Goal: Transaction & Acquisition: Purchase product/service

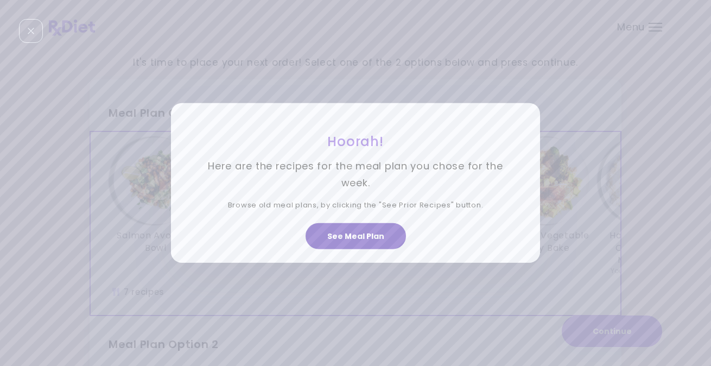
click at [347, 236] on button "See Meal Plan" at bounding box center [356, 236] width 100 height 26
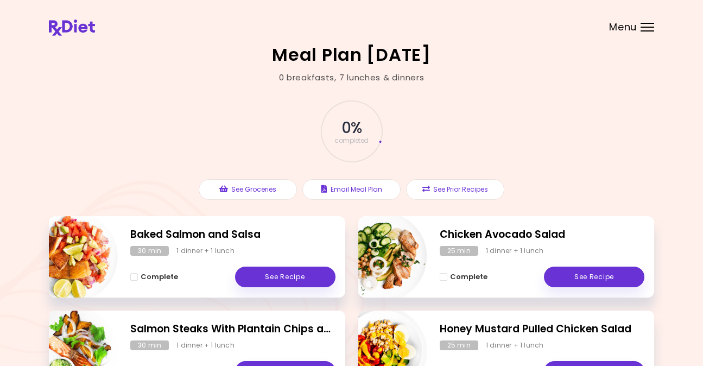
click at [647, 23] on div at bounding box center [647, 23] width 14 height 1
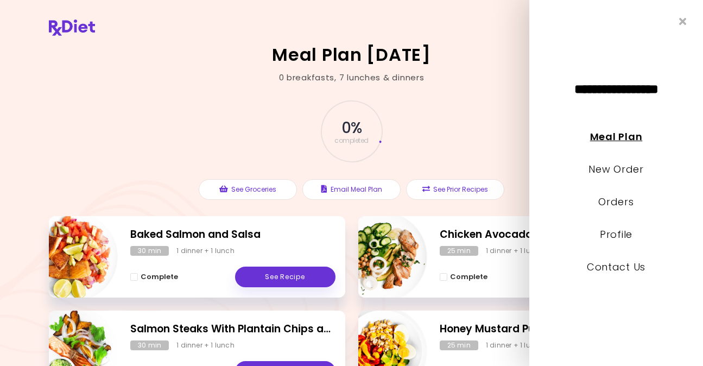
click at [608, 133] on link "Meal Plan" at bounding box center [616, 137] width 52 height 14
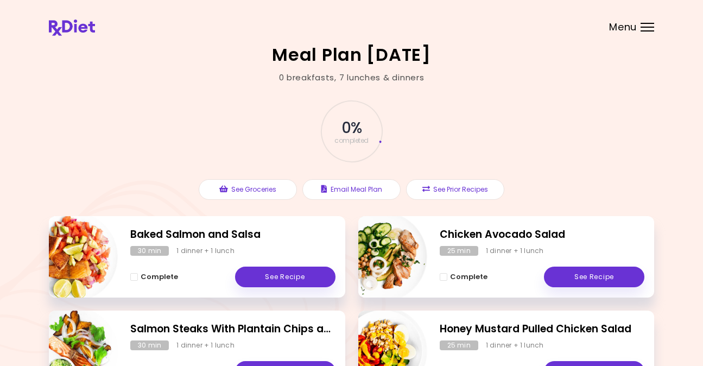
click at [647, 22] on header at bounding box center [351, 21] width 703 height 43
click at [645, 25] on div "Menu" at bounding box center [647, 27] width 14 height 9
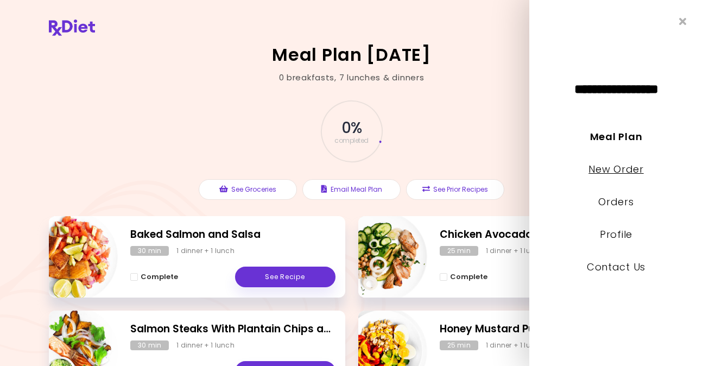
click at [598, 164] on link "New Order" at bounding box center [615, 169] width 55 height 14
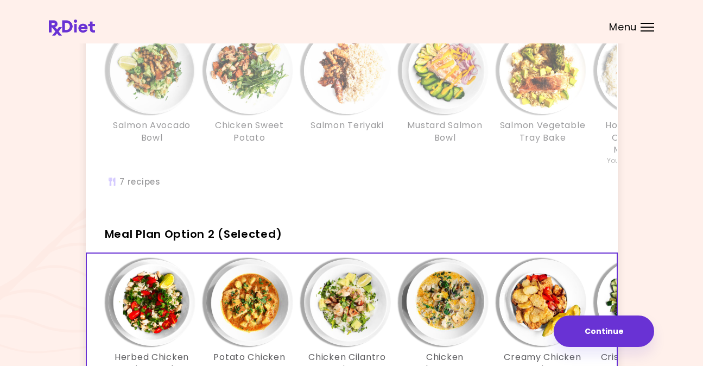
scroll to position [52, 0]
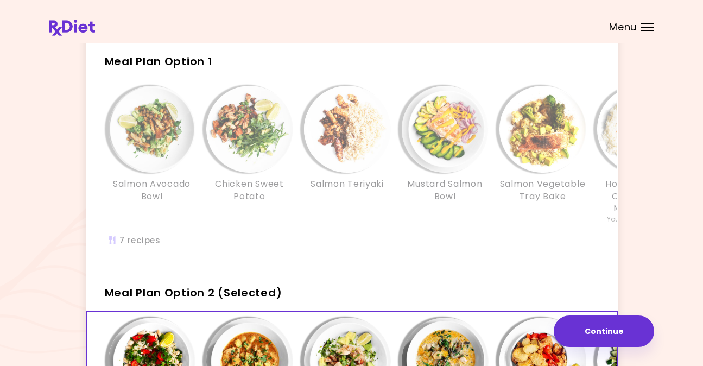
drag, startPoint x: 452, startPoint y: 262, endPoint x: 480, endPoint y: 269, distance: 29.1
click at [480, 264] on div "Salmon Avocado Bowl Chicken Sweet Potato Salmon Teriyaki Mustard Salmon Bowl Sa…" at bounding box center [352, 171] width 532 height 185
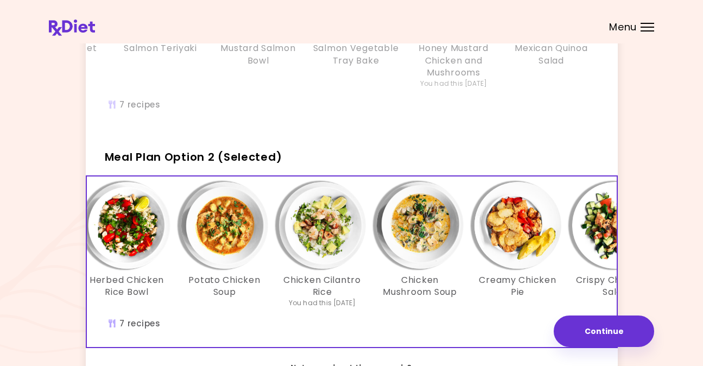
scroll to position [0, 0]
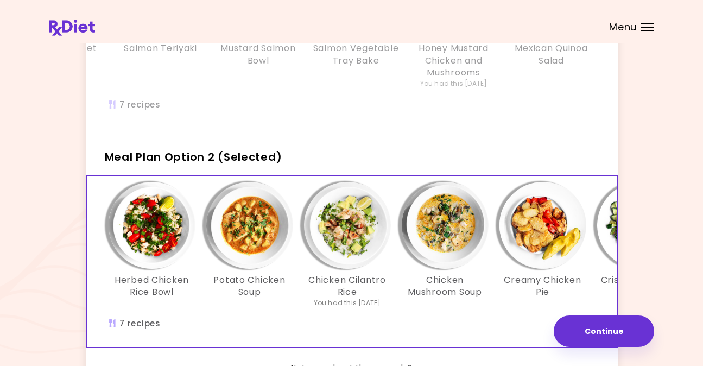
click at [402, 259] on div "Info - Chicken Mushroom Soup - Meal Plan Option 2 (Selected)" at bounding box center [445, 225] width 87 height 87
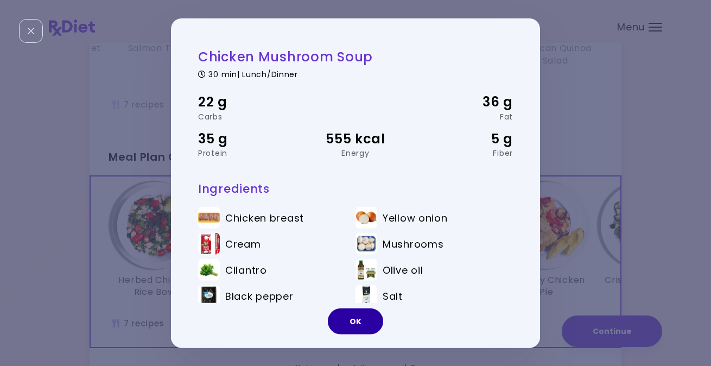
click at [361, 322] on button "OK" at bounding box center [355, 321] width 55 height 26
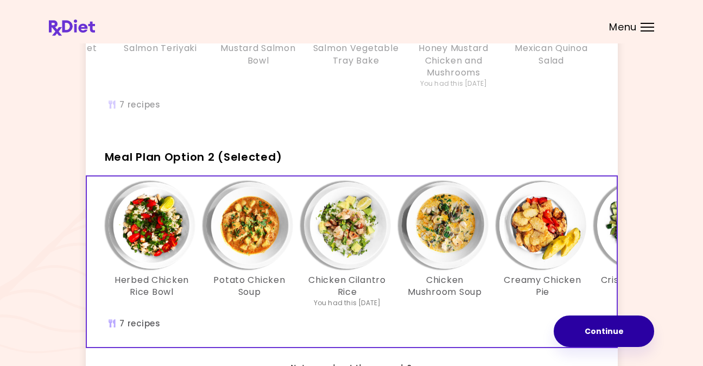
click at [607, 329] on button "Continue" at bounding box center [604, 330] width 100 height 31
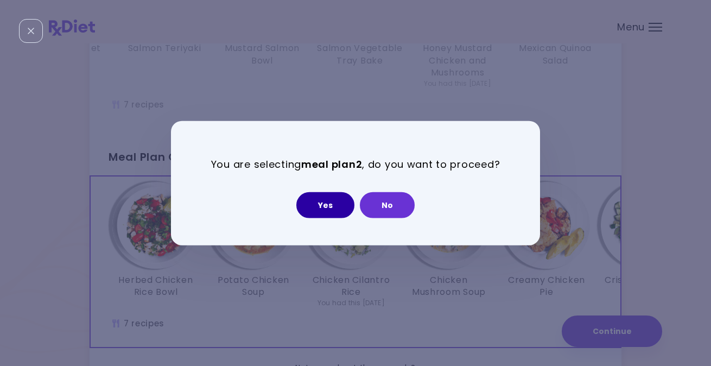
click at [322, 205] on button "Yes" at bounding box center [325, 205] width 58 height 26
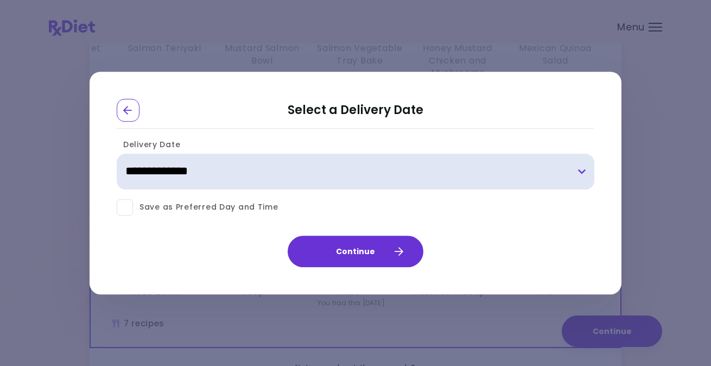
click at [581, 171] on select "**********" at bounding box center [356, 172] width 478 height 36
select select "**********"
click at [117, 154] on select "**********" at bounding box center [356, 172] width 478 height 36
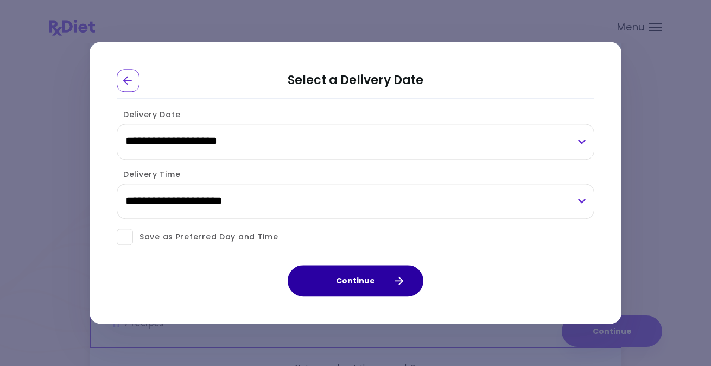
click at [367, 274] on button "Continue" at bounding box center [356, 280] width 136 height 31
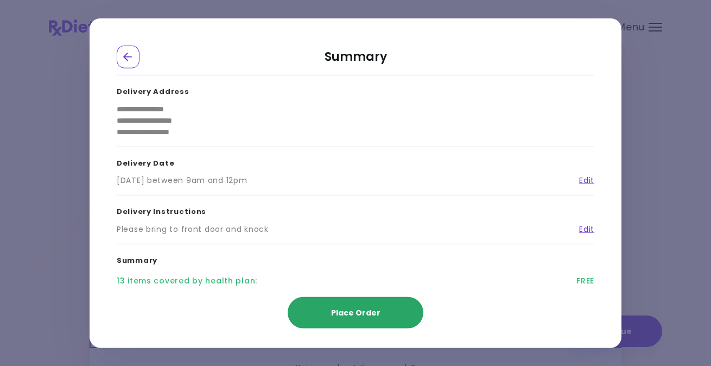
click at [353, 307] on span "Place Order" at bounding box center [355, 312] width 49 height 11
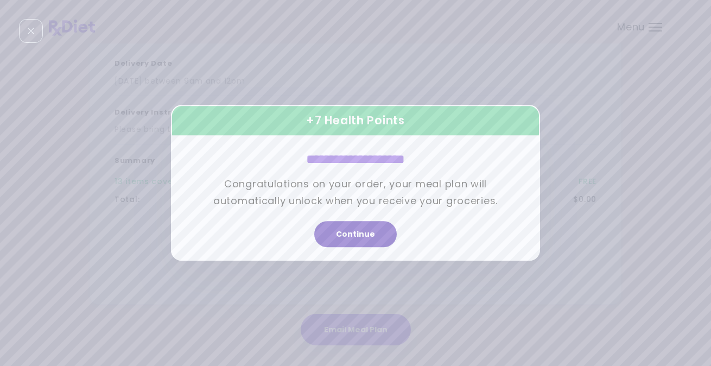
click at [369, 232] on button "Continue" at bounding box center [355, 234] width 82 height 26
